Goal: Task Accomplishment & Management: Manage account settings

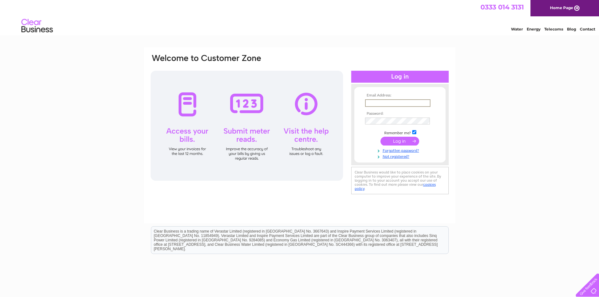
click at [374, 105] on input "text" at bounding box center [397, 103] width 65 height 8
paste input "liv.finance@valneva.com"
type input "liv.finance@valneva.com"
click at [398, 138] on input "submit" at bounding box center [399, 141] width 39 height 9
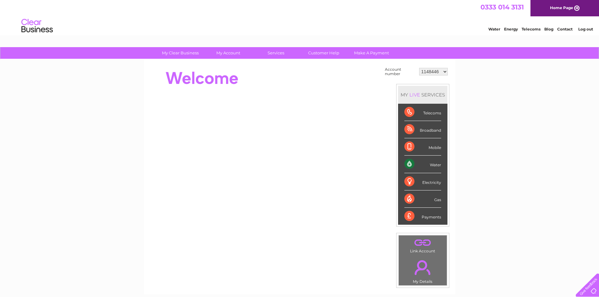
click at [430, 163] on div "Water" at bounding box center [422, 164] width 37 height 17
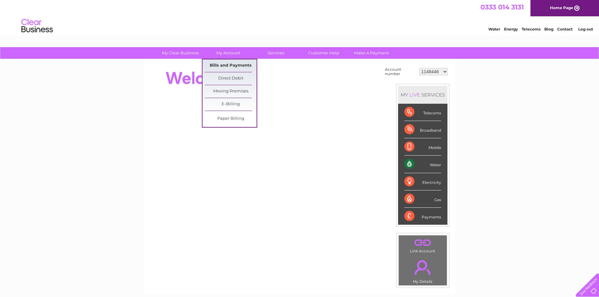
click at [228, 64] on link "Bills and Payments" at bounding box center [231, 65] width 52 height 13
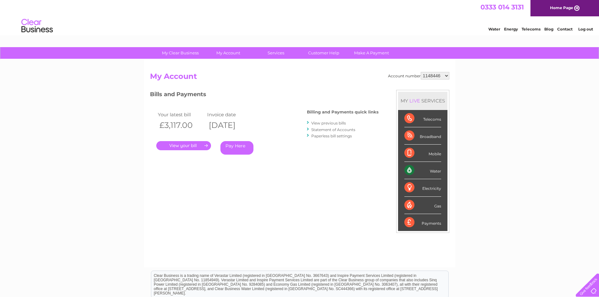
click at [198, 145] on link "." at bounding box center [183, 145] width 55 height 9
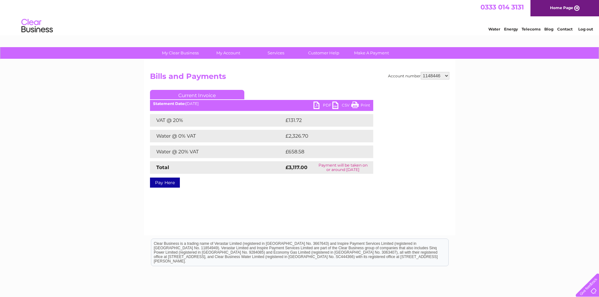
click at [445, 74] on select "1148446 3025734 30304167" at bounding box center [434, 76] width 29 height 8
click at [443, 167] on div "Account number 1148446 3025734 30304167 Bills and Payments Current Invoice PDF …" at bounding box center [299, 128] width 299 height 113
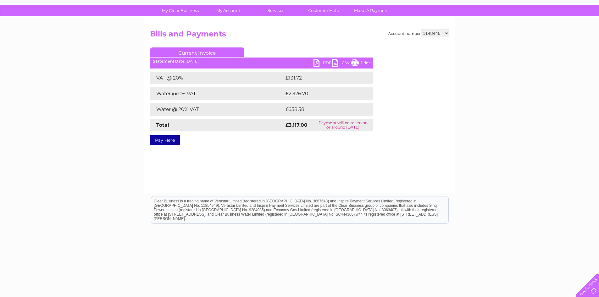
scroll to position [19, 0]
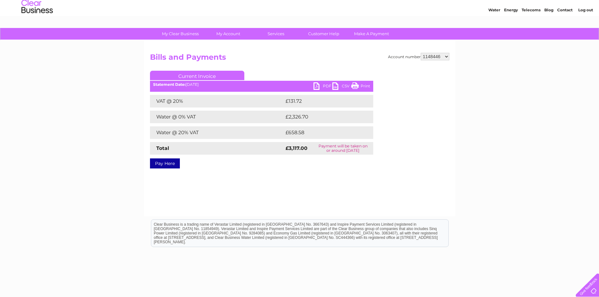
click at [337, 84] on link "CSV" at bounding box center [341, 86] width 19 height 9
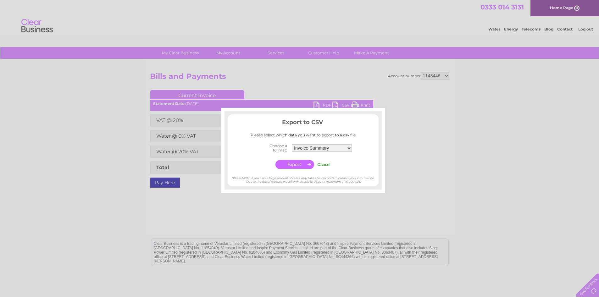
click at [324, 163] on input "Cancel" at bounding box center [323, 164] width 13 height 5
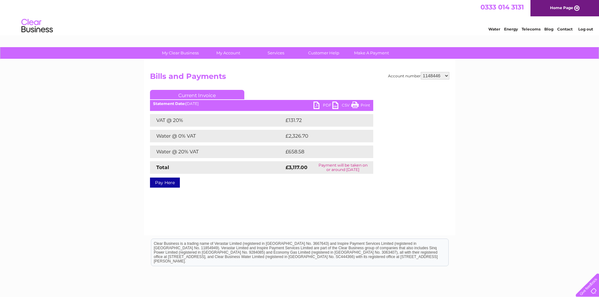
click at [319, 105] on link "PDF" at bounding box center [322, 105] width 19 height 9
click at [446, 75] on select "1148446 3025734 30304167" at bounding box center [434, 76] width 29 height 8
select select "3025734"
click at [420, 72] on select "1148446 3025734 30304167" at bounding box center [434, 76] width 29 height 8
click at [446, 75] on select "1148446 3025734 30304167" at bounding box center [434, 76] width 29 height 8
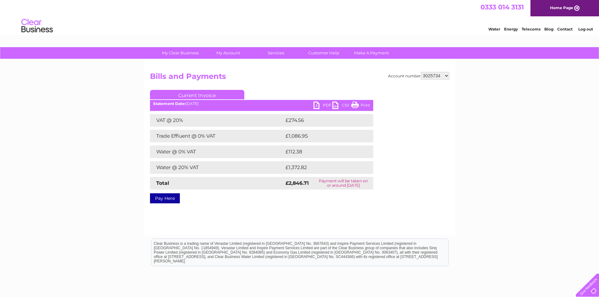
click at [430, 168] on div "Account number 1148446 3025734 30304167 Bills and Payments Current Invoice PDF …" at bounding box center [299, 136] width 299 height 129
click at [316, 107] on link "PDF" at bounding box center [322, 105] width 19 height 9
click at [446, 74] on select "1148446 3025734 30304167" at bounding box center [434, 76] width 29 height 8
select select "30304167"
click at [420, 72] on select "1148446 3025734 30304167" at bounding box center [434, 76] width 29 height 8
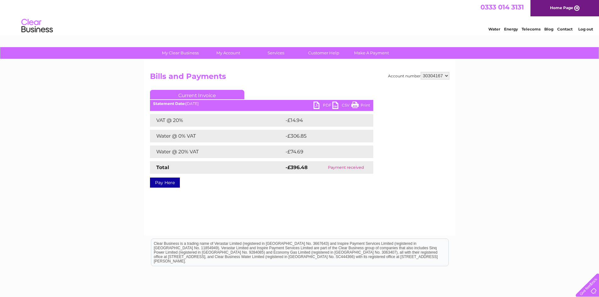
click at [428, 195] on div "Account number 1148446 3025734 30304167 Bills and Payments Current Invoice PDF …" at bounding box center [299, 147] width 311 height 176
click at [322, 103] on link "PDF" at bounding box center [322, 105] width 19 height 9
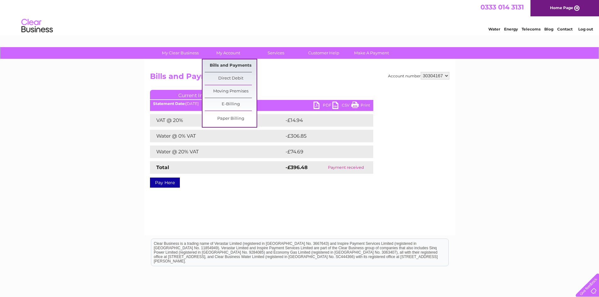
click at [231, 62] on link "Bills and Payments" at bounding box center [231, 65] width 52 height 13
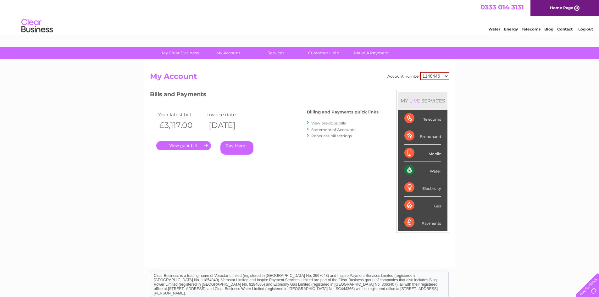
click at [340, 129] on link "Statement of Accounts" at bounding box center [333, 129] width 44 height 5
